Goal: Task Accomplishment & Management: Manage account settings

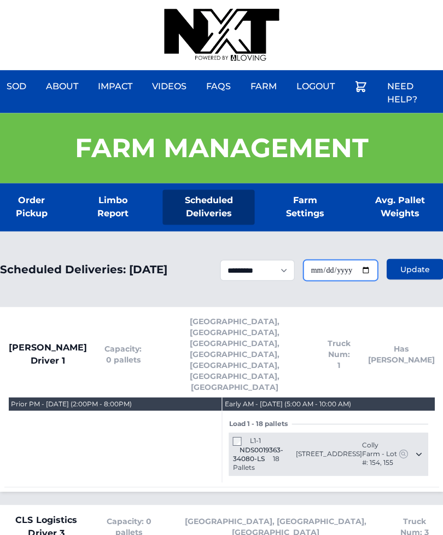
click at [362, 280] on input "**********" at bounding box center [340, 269] width 74 height 21
type input "**********"
click at [422, 273] on span "Update" at bounding box center [415, 268] width 30 height 11
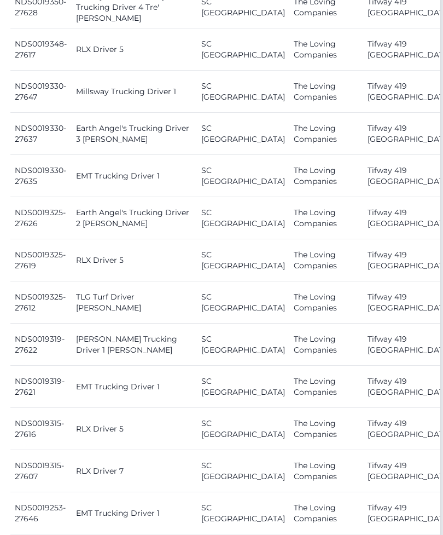
scroll to position [1235, 3]
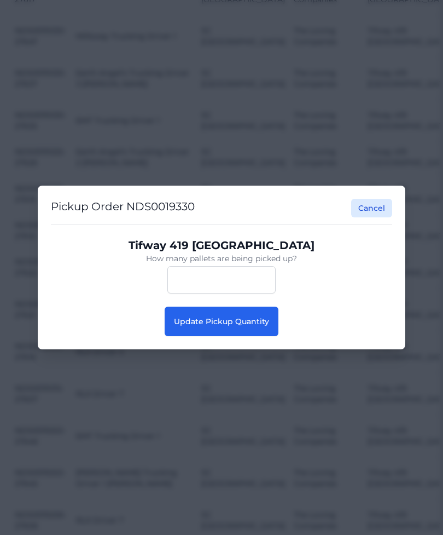
click at [260, 326] on span "Update Pickup Quantity" at bounding box center [221, 321] width 95 height 10
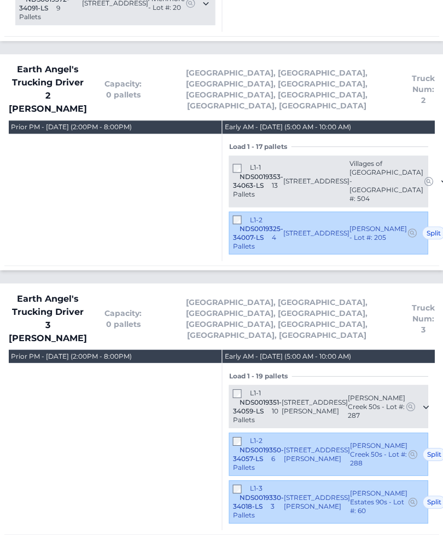
scroll to position [1347, 0]
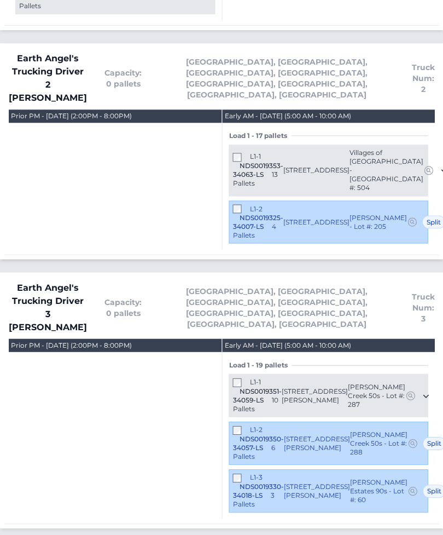
click at [236, 482] on span "NDS0019330-34018-LS" at bounding box center [258, 490] width 51 height 17
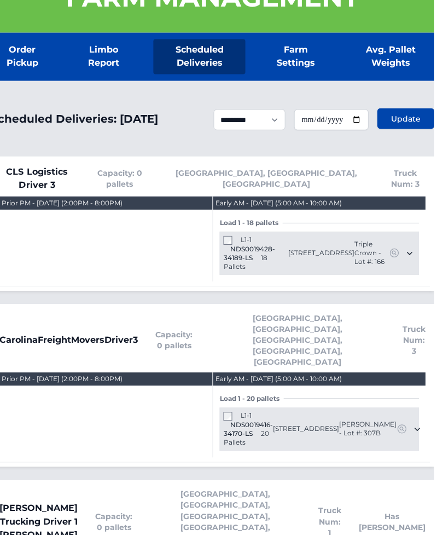
scroll to position [0, 0]
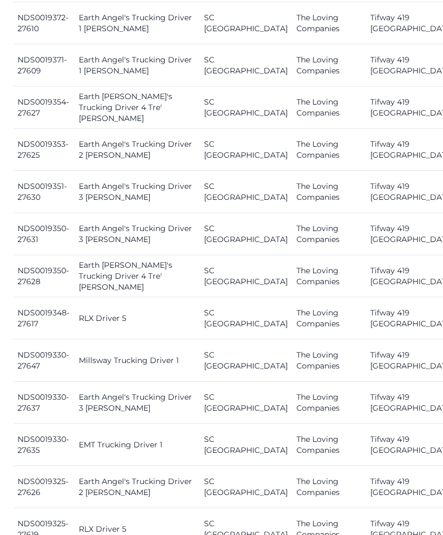
scroll to position [964, 0]
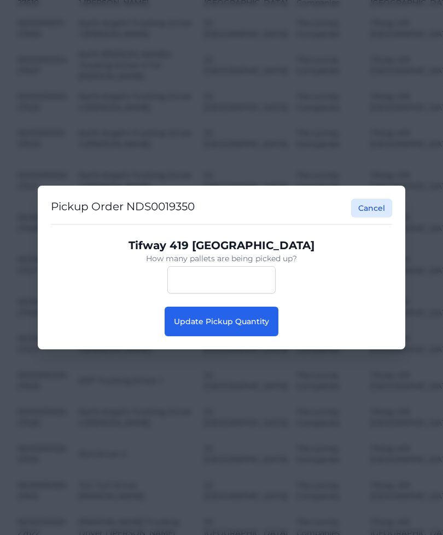
click at [258, 322] on span "Update Pickup Quantity" at bounding box center [221, 321] width 95 height 10
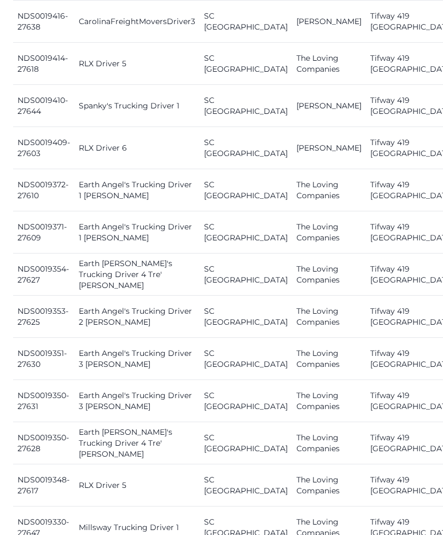
scroll to position [801, 0]
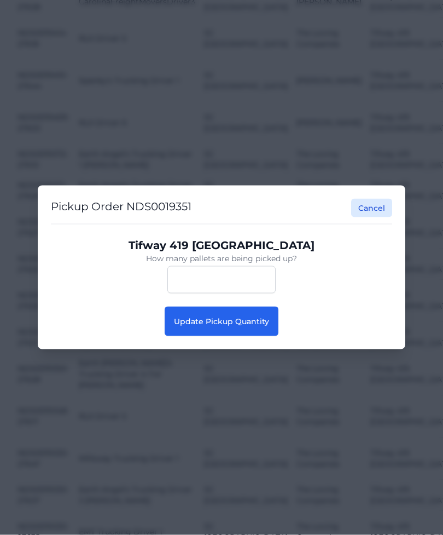
scroll to position [802, 0]
click at [272, 336] on button "Update Pickup Quantity" at bounding box center [222, 321] width 114 height 30
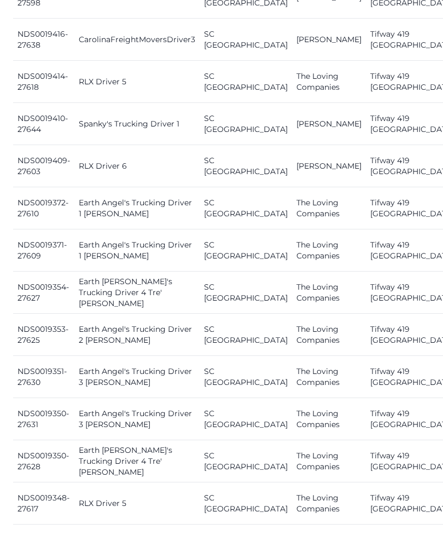
scroll to position [980, 0]
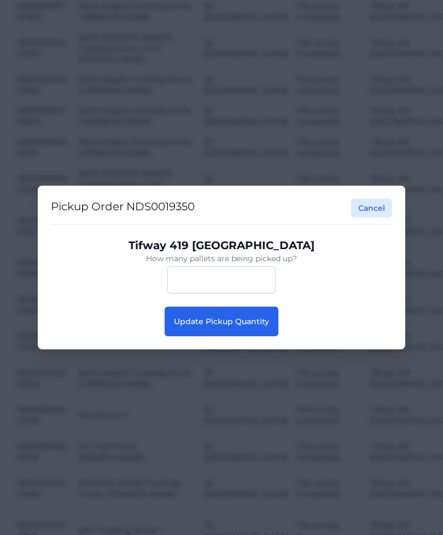
click at [251, 326] on span "Update Pickup Quantity" at bounding box center [221, 321] width 95 height 10
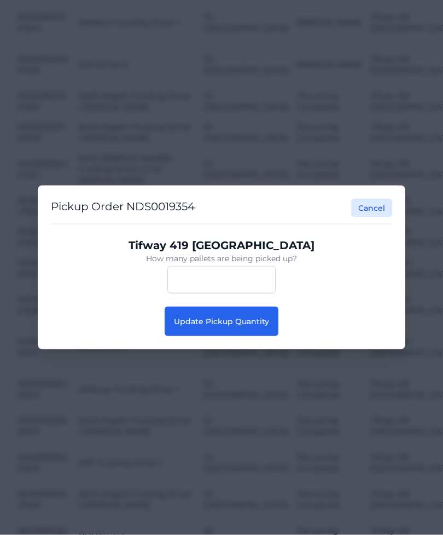
scroll to position [860, 0]
click at [217, 336] on button "Update Pickup Quantity" at bounding box center [222, 321] width 114 height 30
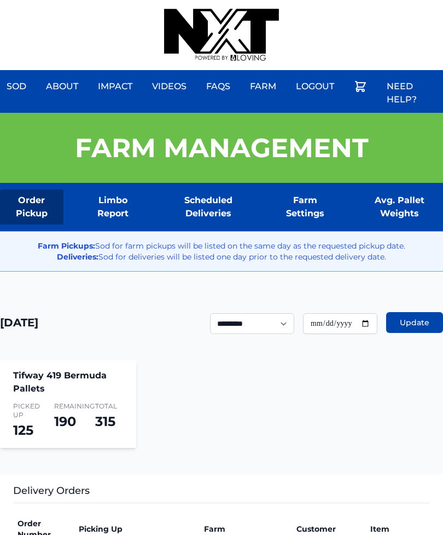
click at [400, 12] on div "Sod About Impact Videos FAQs Need Help? Farm My Account Logout" at bounding box center [221, 35] width 443 height 70
click at [405, 5] on div "Sod About Impact Videos FAQs Need Help? Farm My Account Logout" at bounding box center [221, 35] width 443 height 70
click at [397, 8] on div "Sod About Impact Videos FAQs Need Help? Farm My Account Logout" at bounding box center [221, 35] width 443 height 70
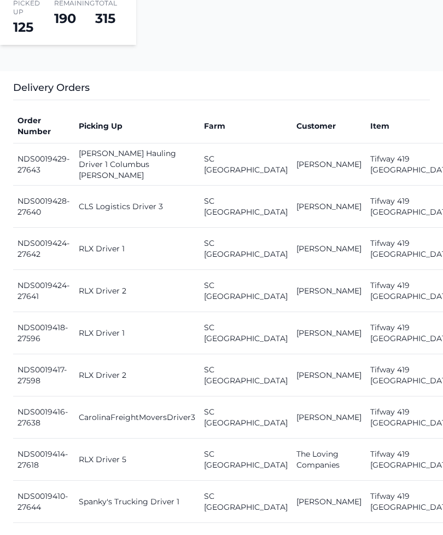
scroll to position [474, 0]
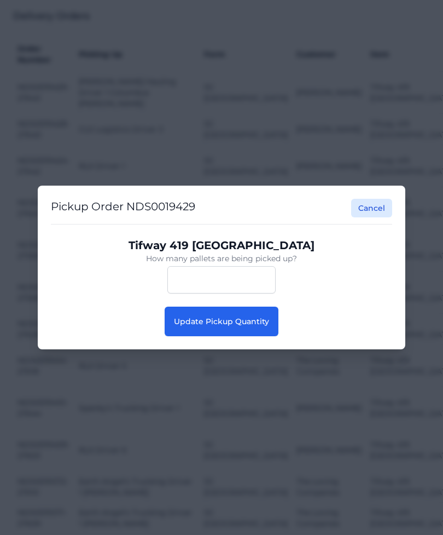
click at [200, 336] on button "Update Pickup Quantity" at bounding box center [222, 321] width 114 height 30
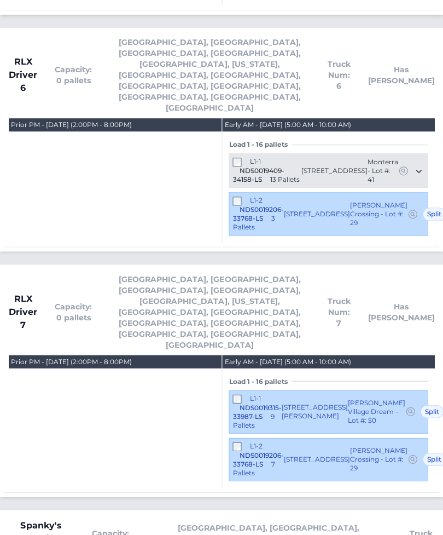
scroll to position [3053, 0]
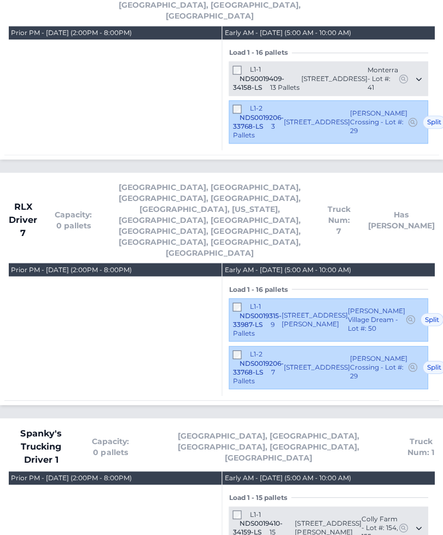
scroll to position [3144, 0]
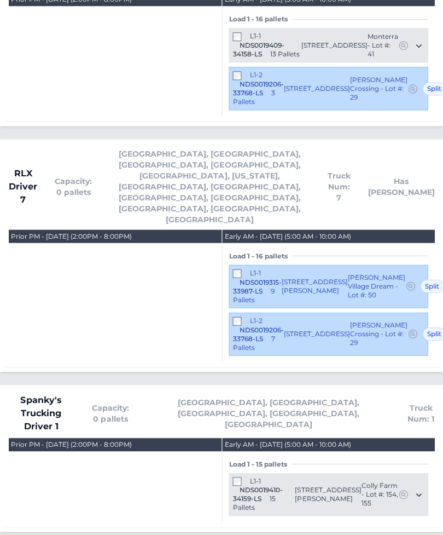
scroll to position [3178, 0]
